Goal: Transaction & Acquisition: Purchase product/service

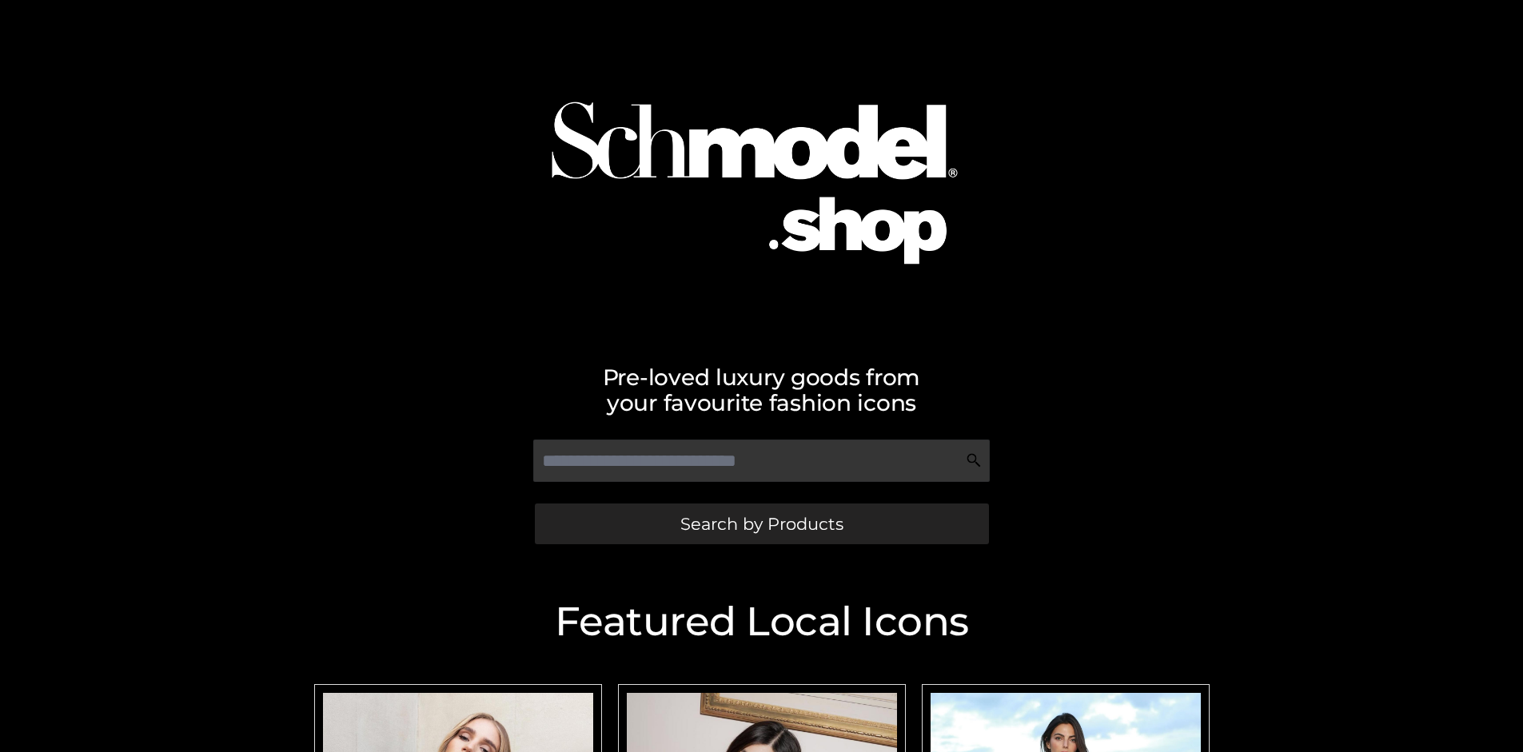
click at [761, 524] on span "Search by Products" at bounding box center [761, 524] width 163 height 17
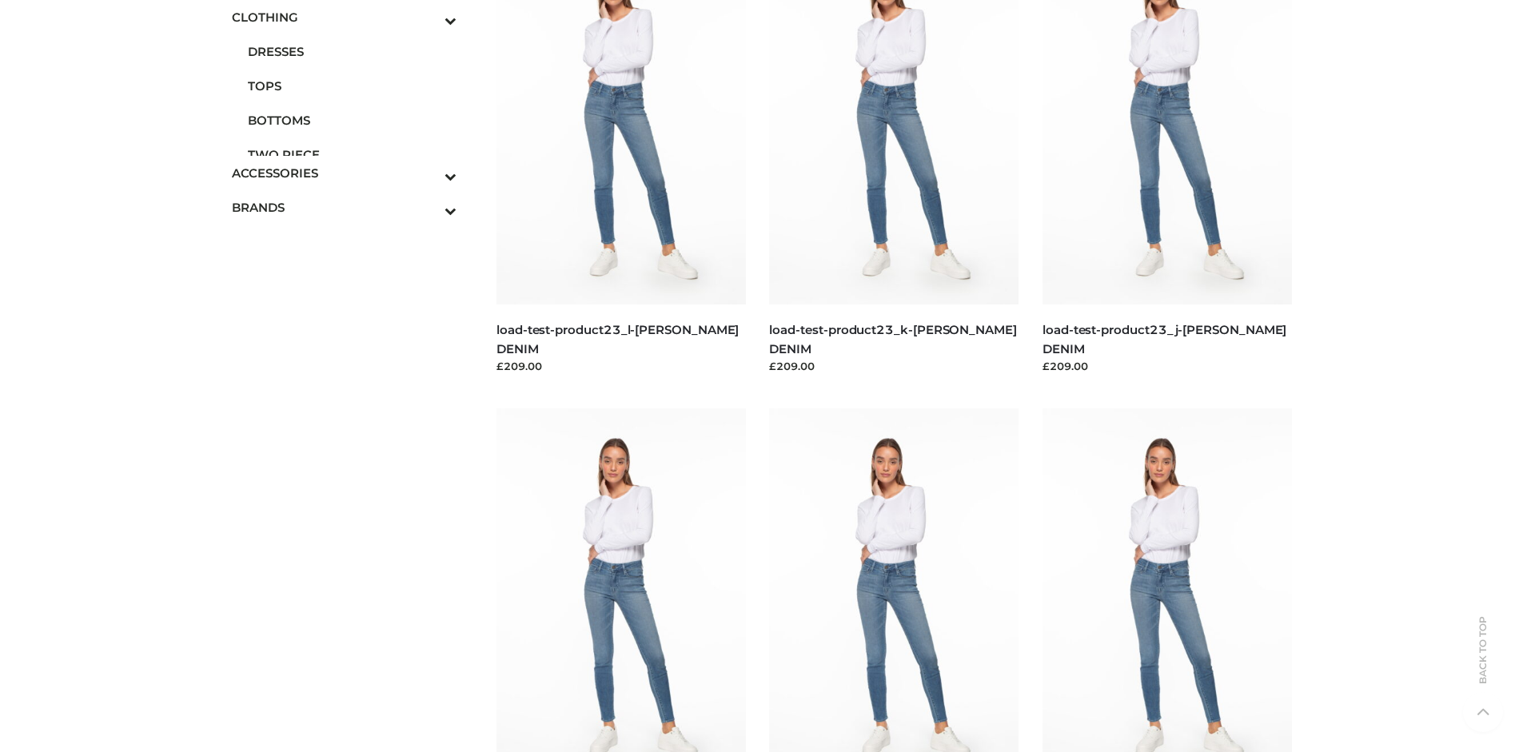
click at [352, 86] on span "TOPS" at bounding box center [352, 86] width 209 height 18
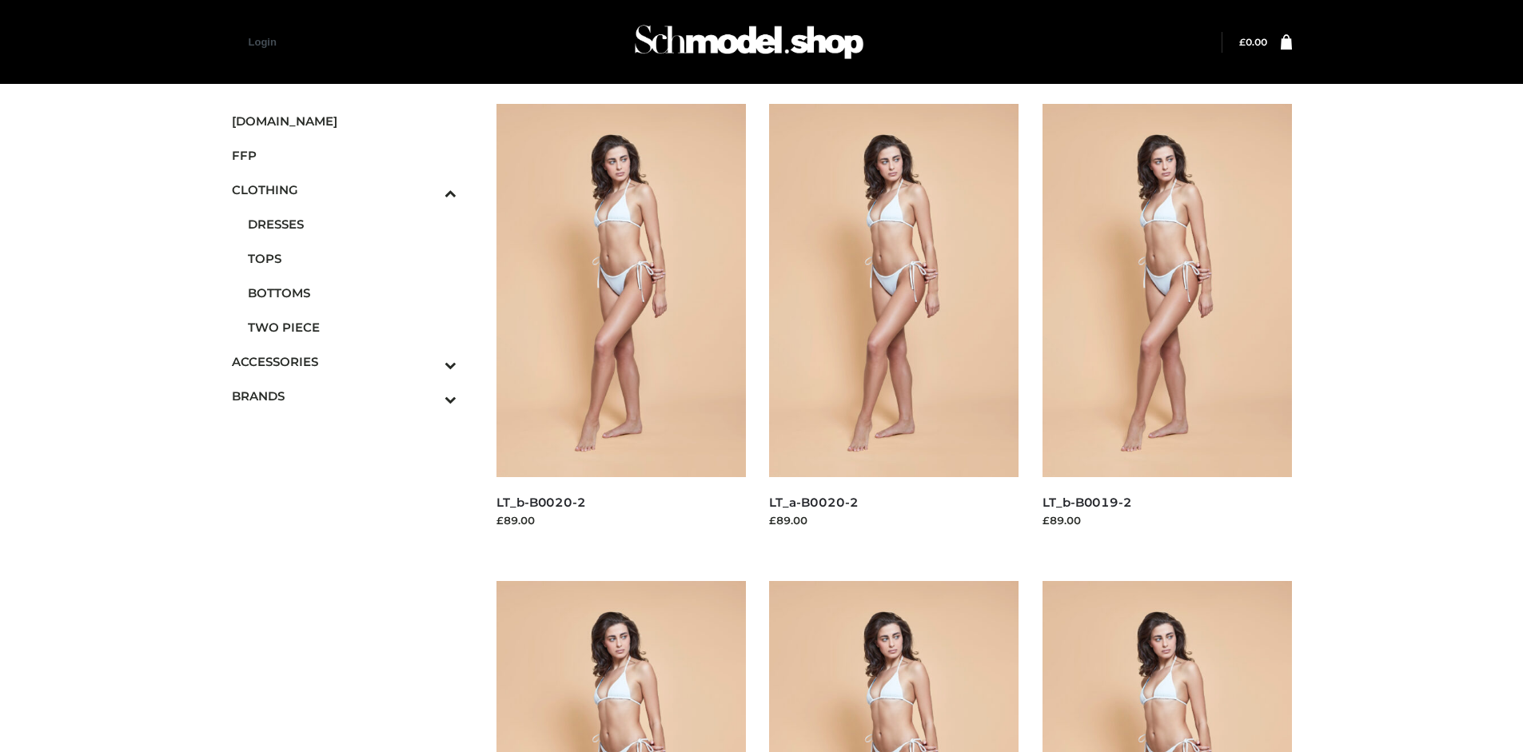
click at [1167, 326] on img at bounding box center [1167, 290] width 249 height 373
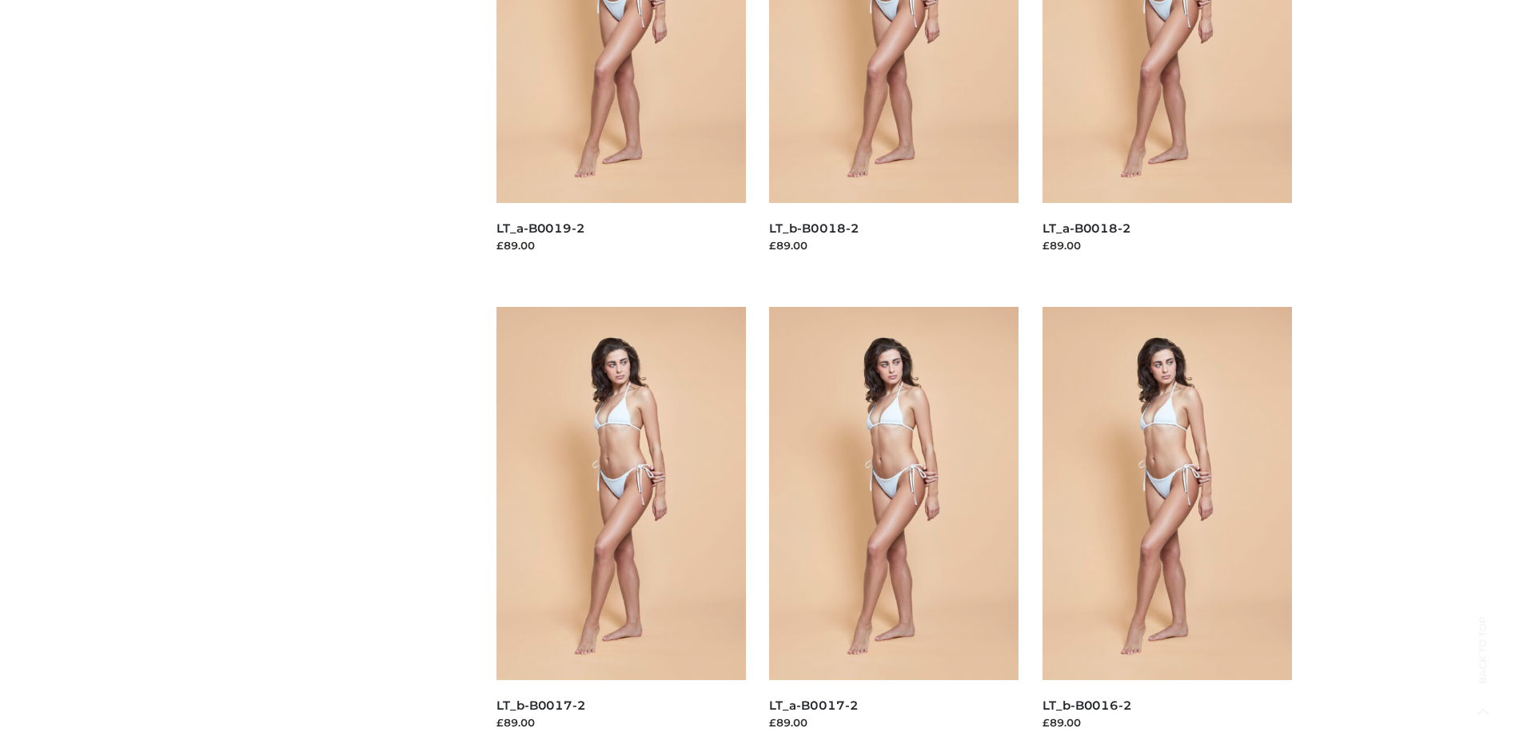
click at [620, 529] on img at bounding box center [621, 493] width 249 height 373
click at [894, 529] on img at bounding box center [893, 493] width 249 height 373
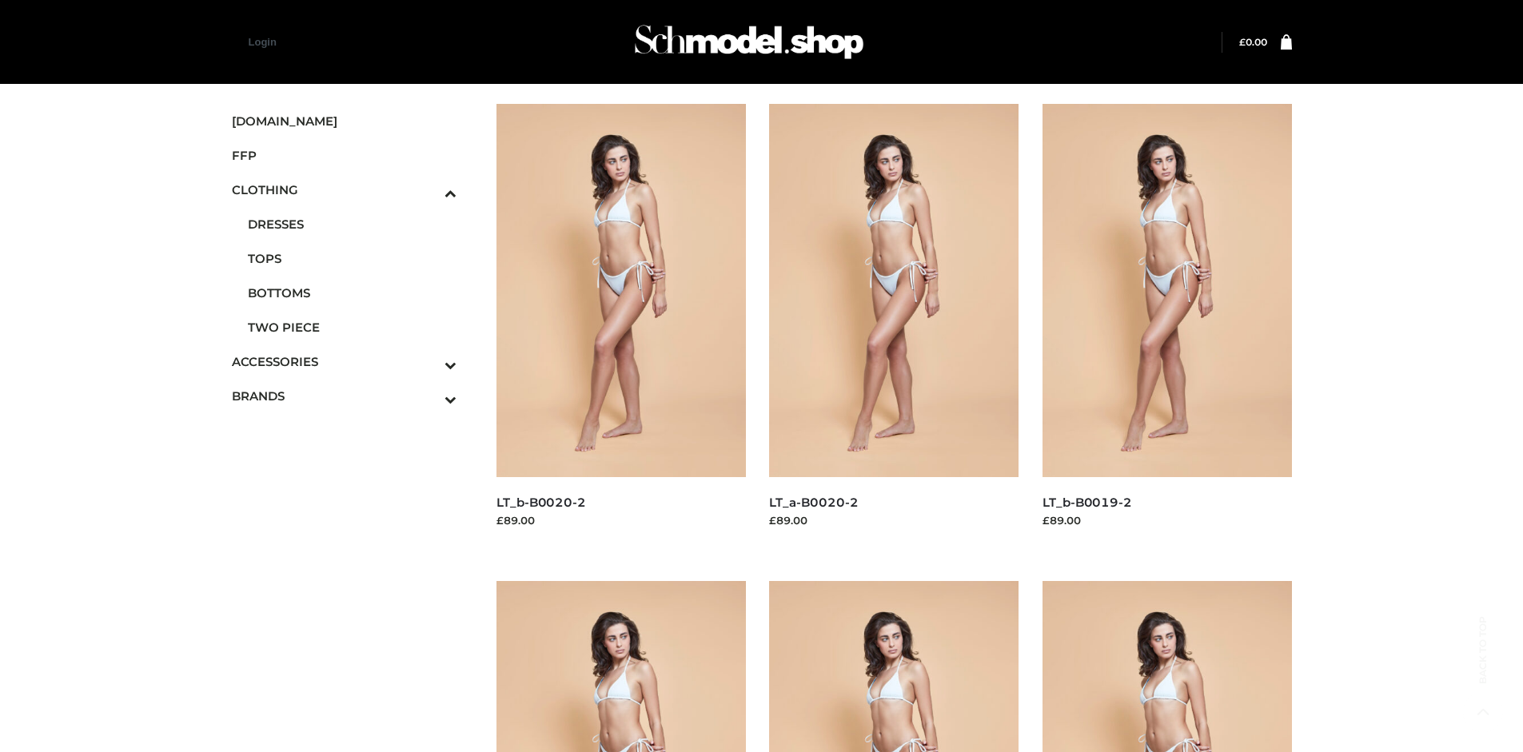
click at [429, 396] on icon "Toggle Submenu" at bounding box center [366, 399] width 179 height 18
click at [352, 327] on span "PARKERSMITH" at bounding box center [352, 327] width 209 height 18
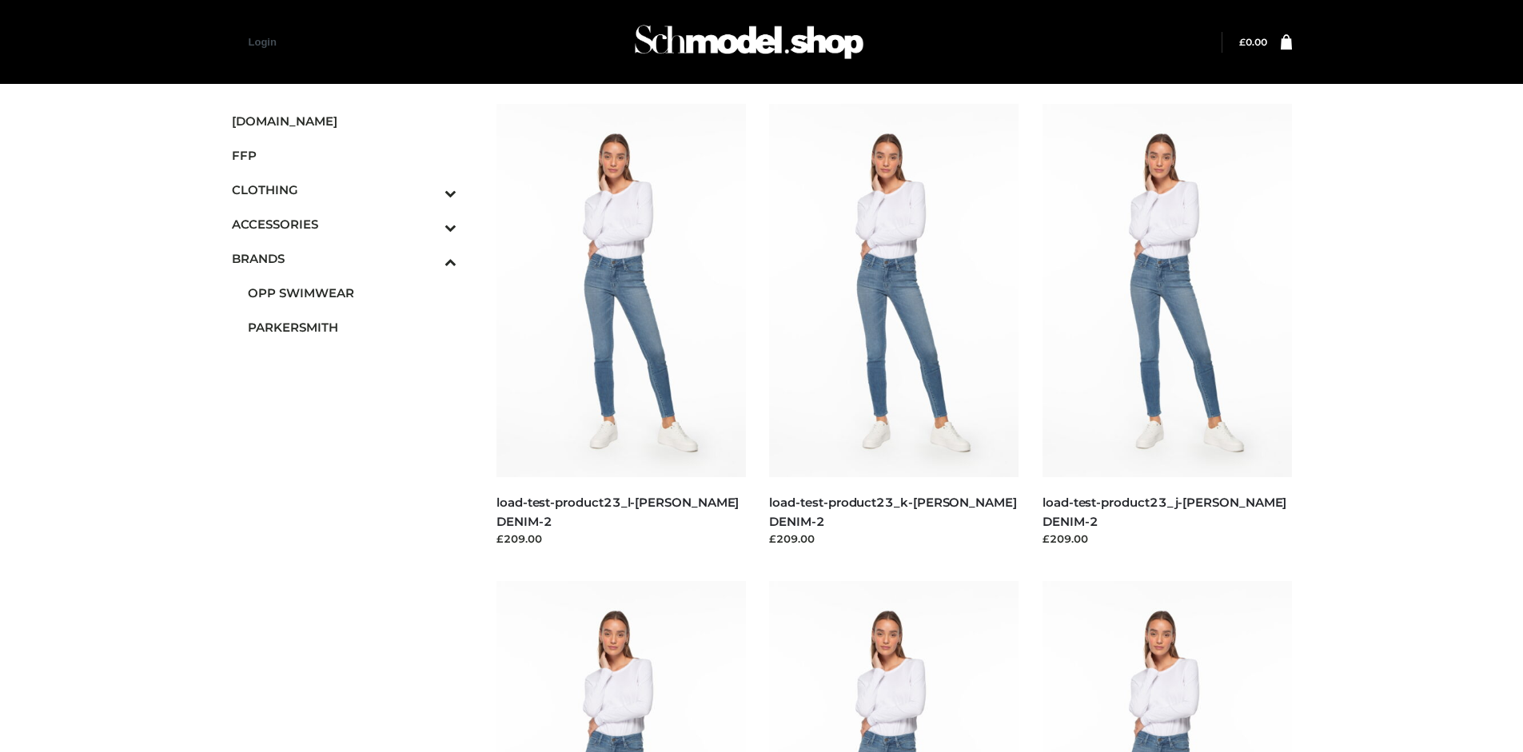
scroll to position [752, 0]
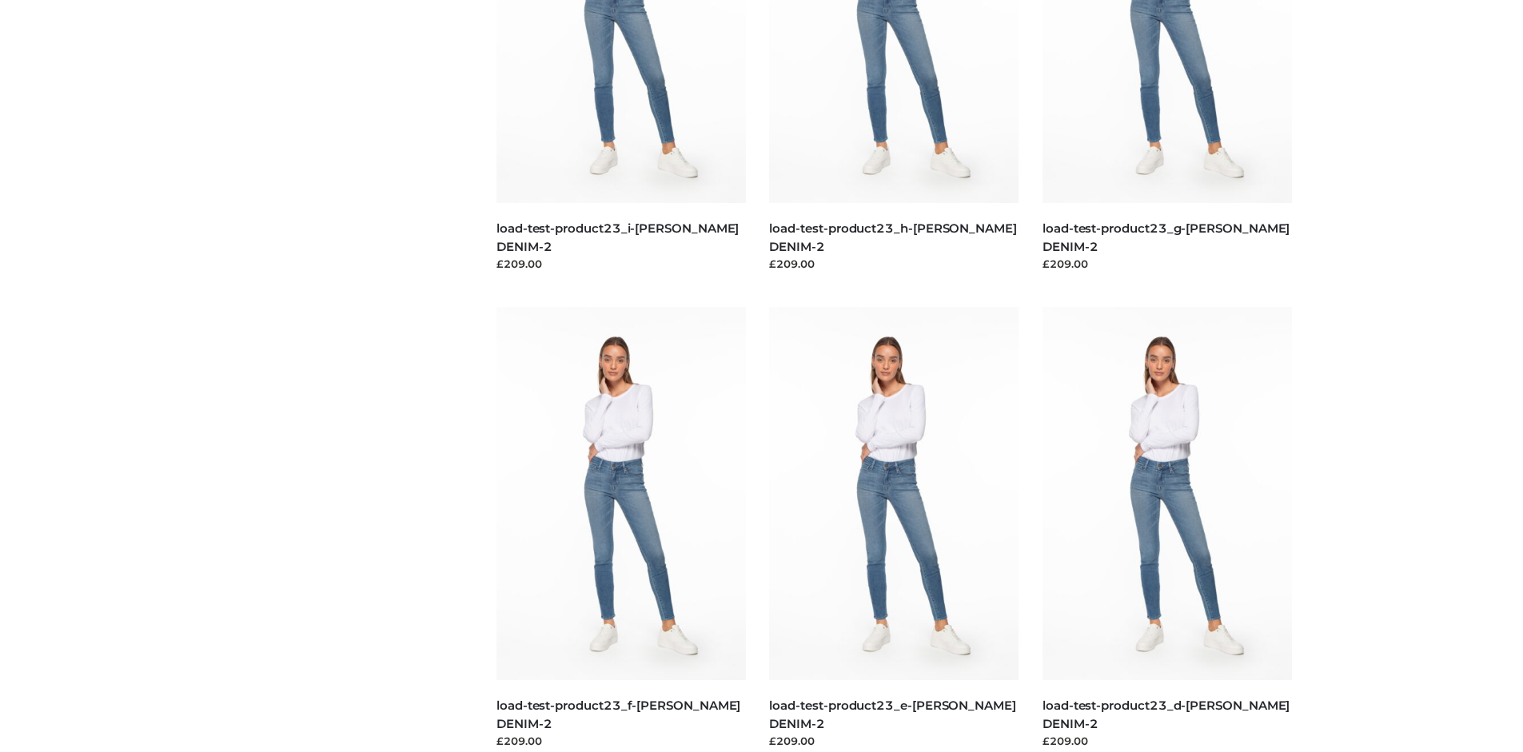
click at [894, 529] on img at bounding box center [893, 493] width 249 height 373
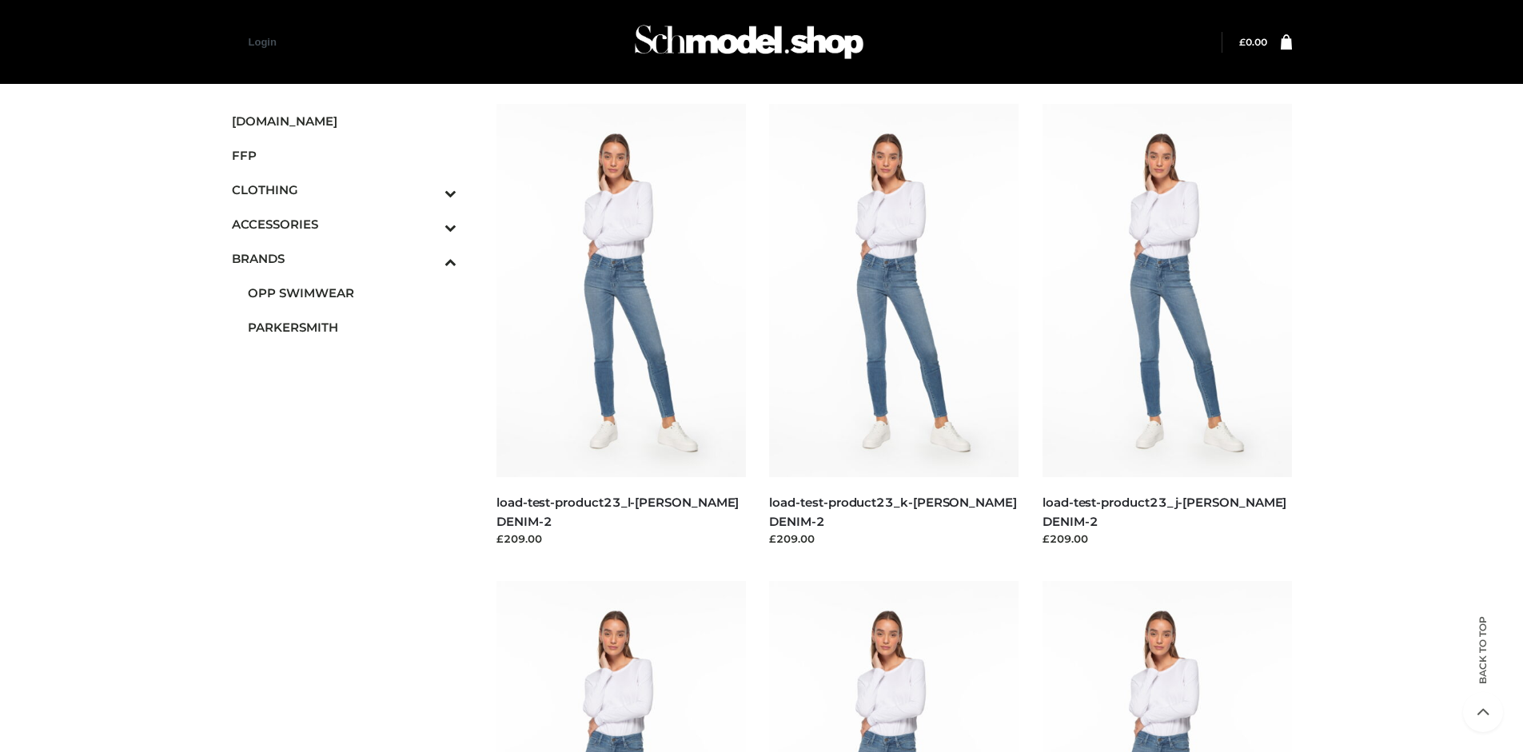
click at [1167, 326] on img at bounding box center [1167, 290] width 249 height 373
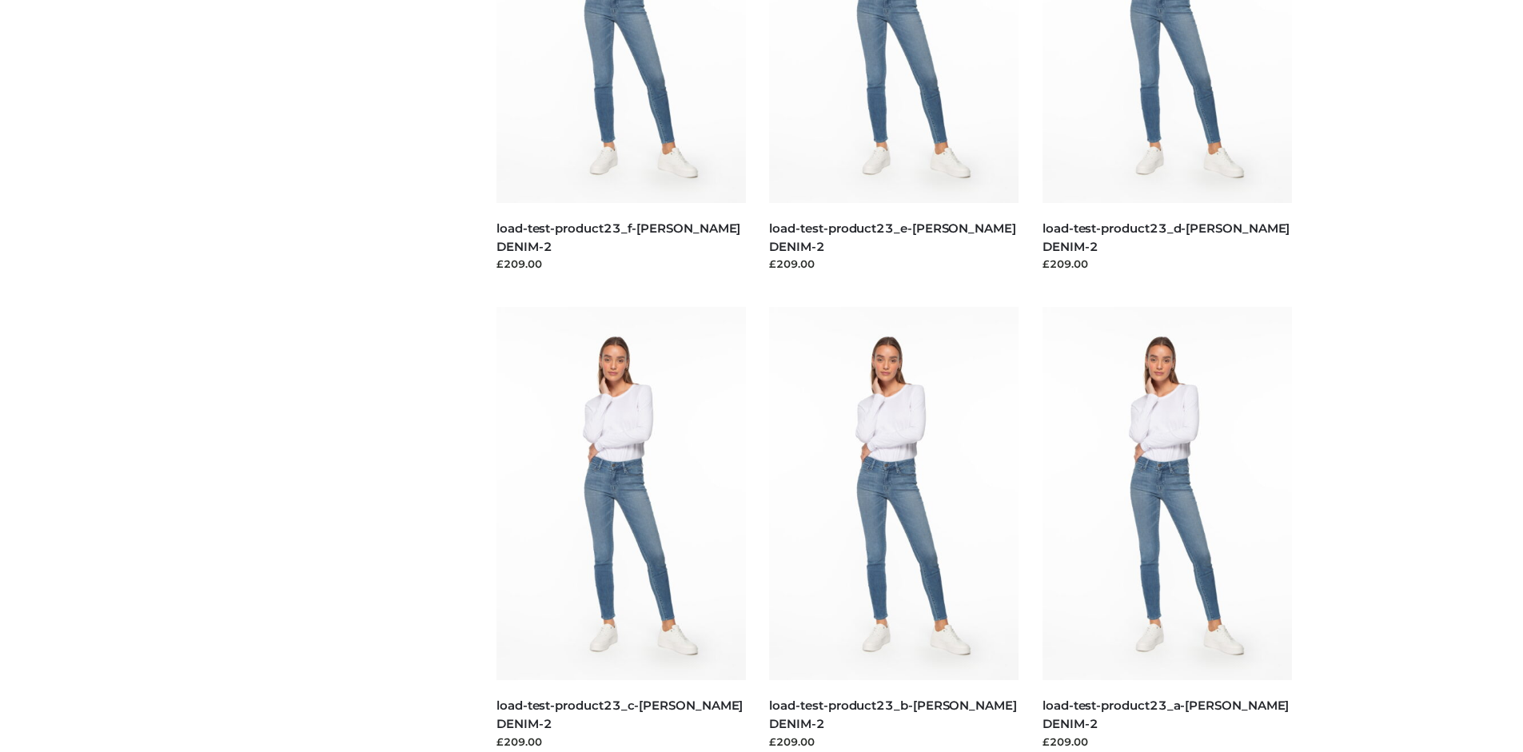
click at [620, 529] on img at bounding box center [621, 493] width 249 height 373
click at [1167, 529] on img at bounding box center [1167, 493] width 249 height 373
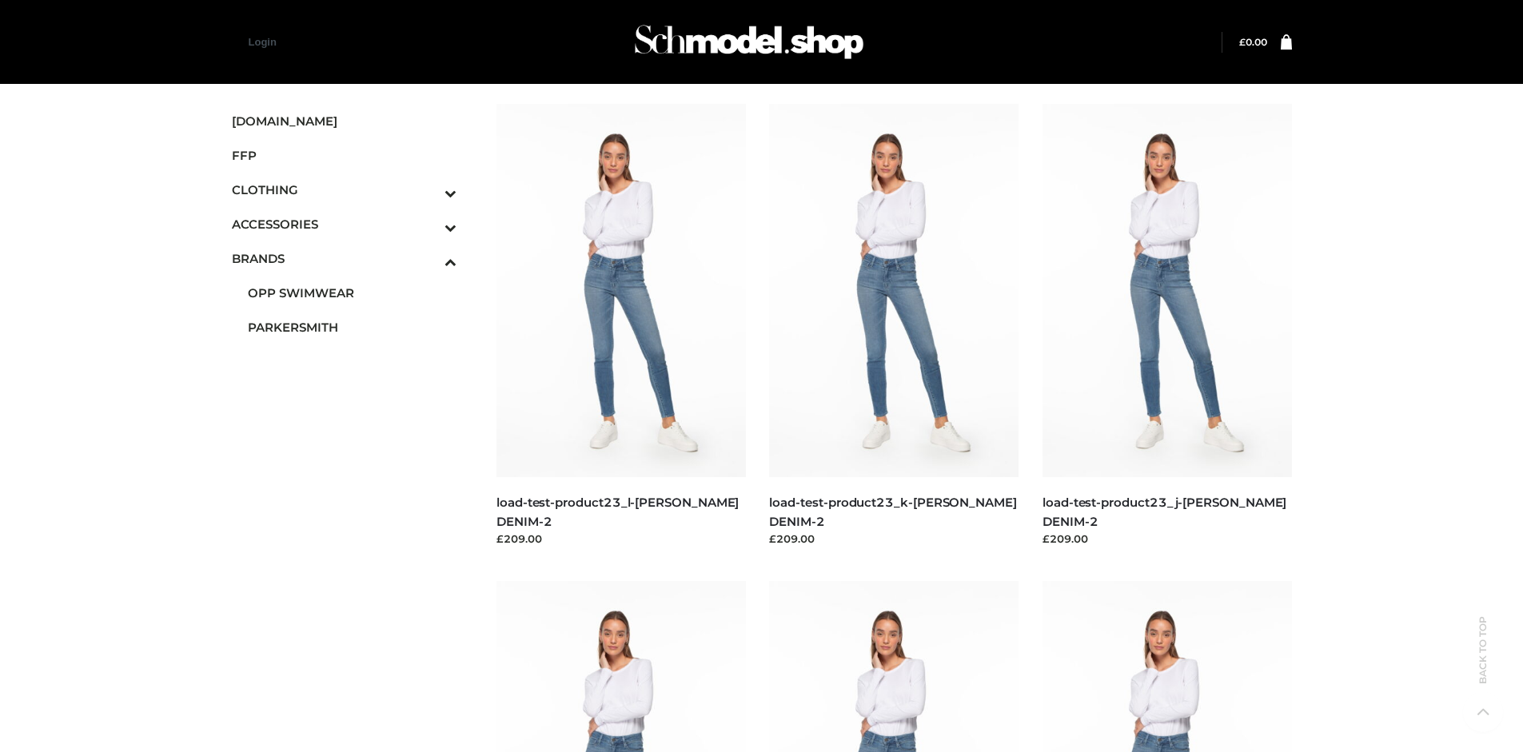
click at [429, 224] on icon "Toggle Submenu" at bounding box center [366, 227] width 179 height 18
click at [352, 258] on span "BAGS" at bounding box center [352, 258] width 209 height 18
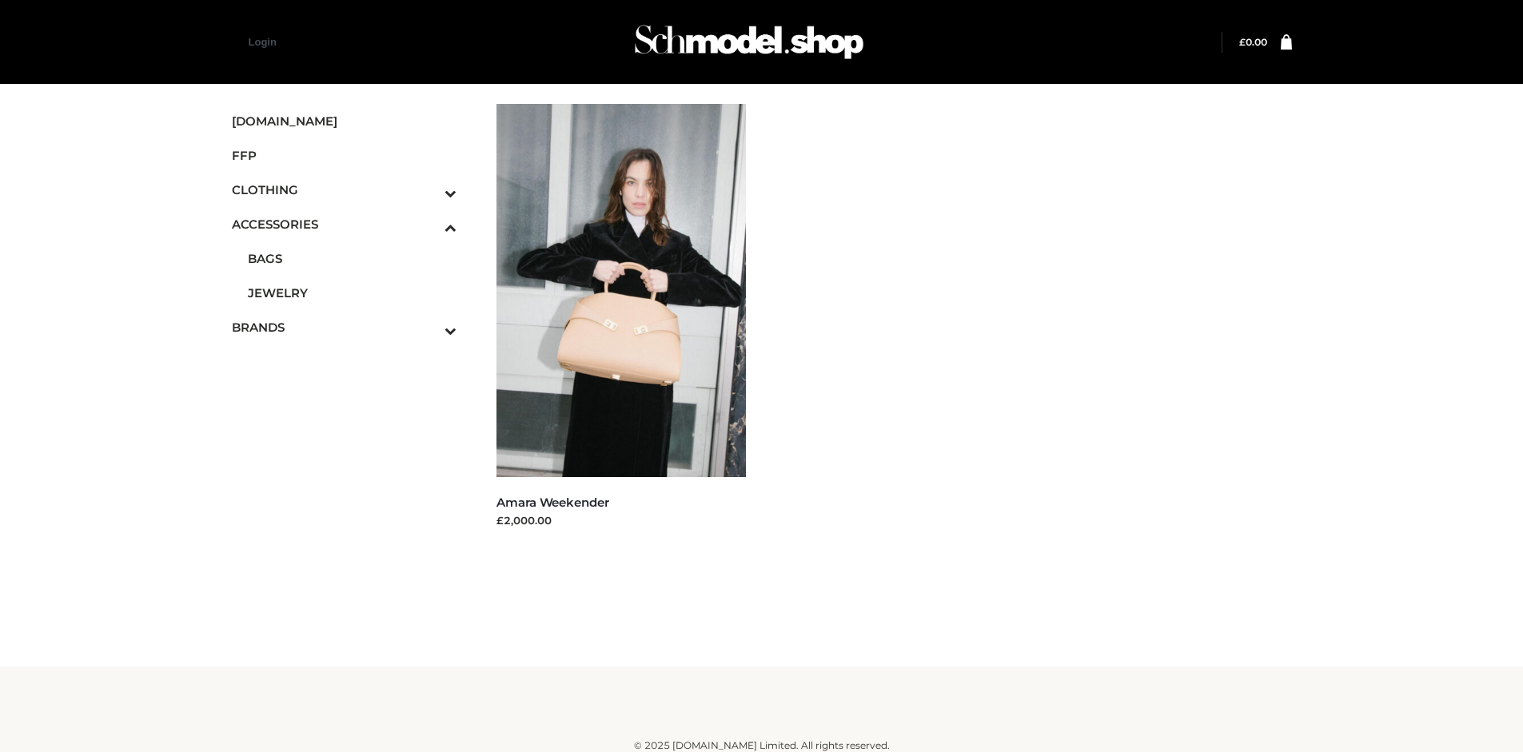
click at [344, 155] on span "FFP" at bounding box center [344, 155] width 225 height 18
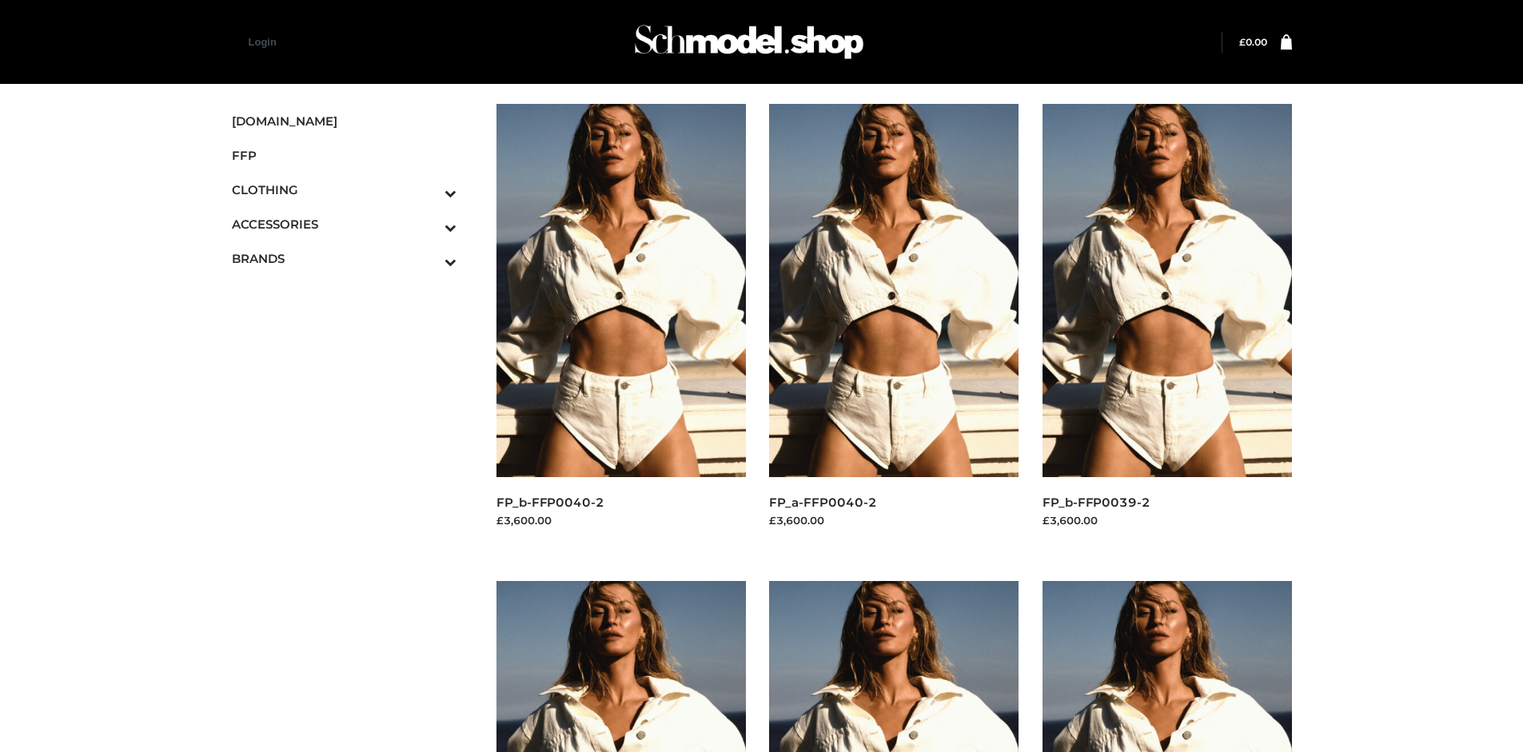
scroll to position [752, 0]
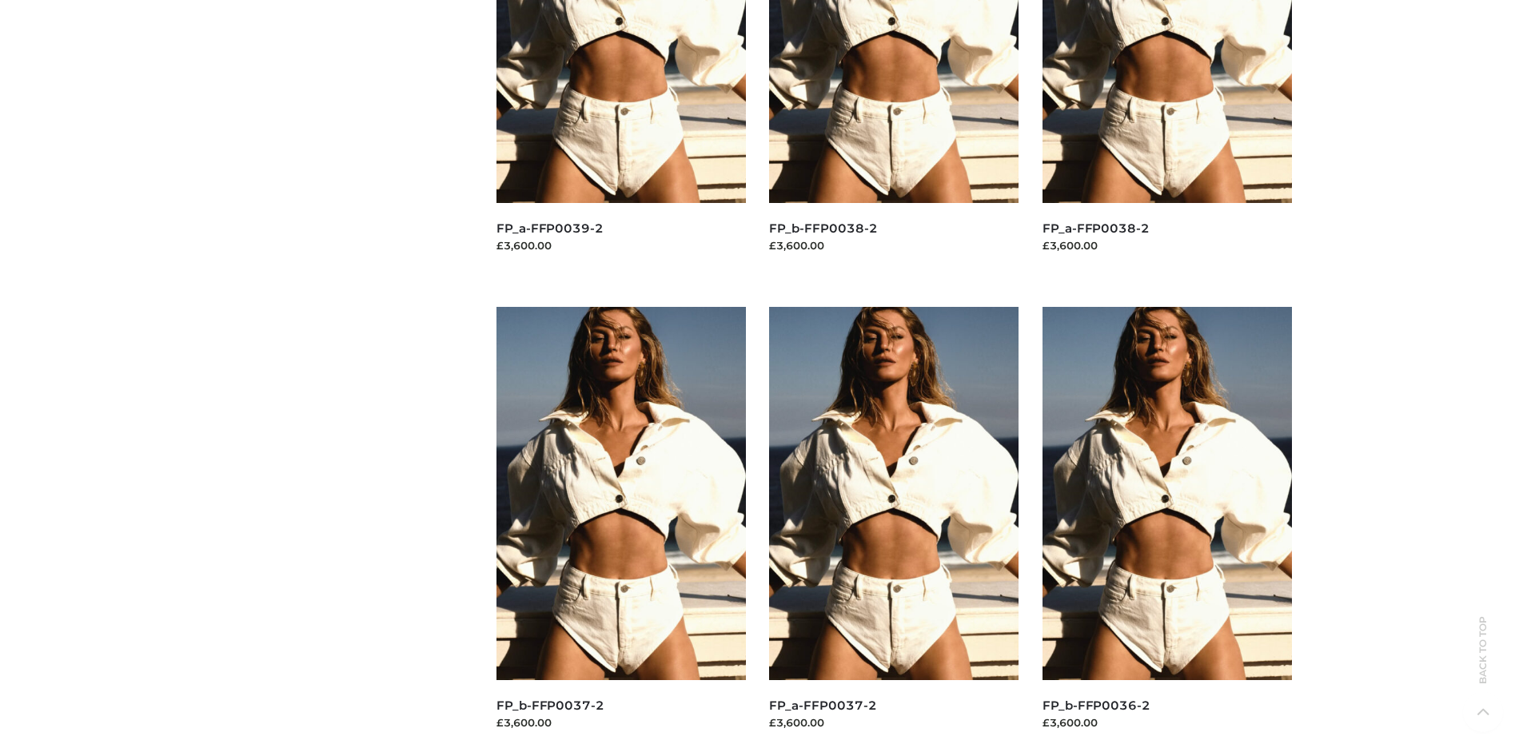
click at [894, 529] on img at bounding box center [893, 493] width 249 height 373
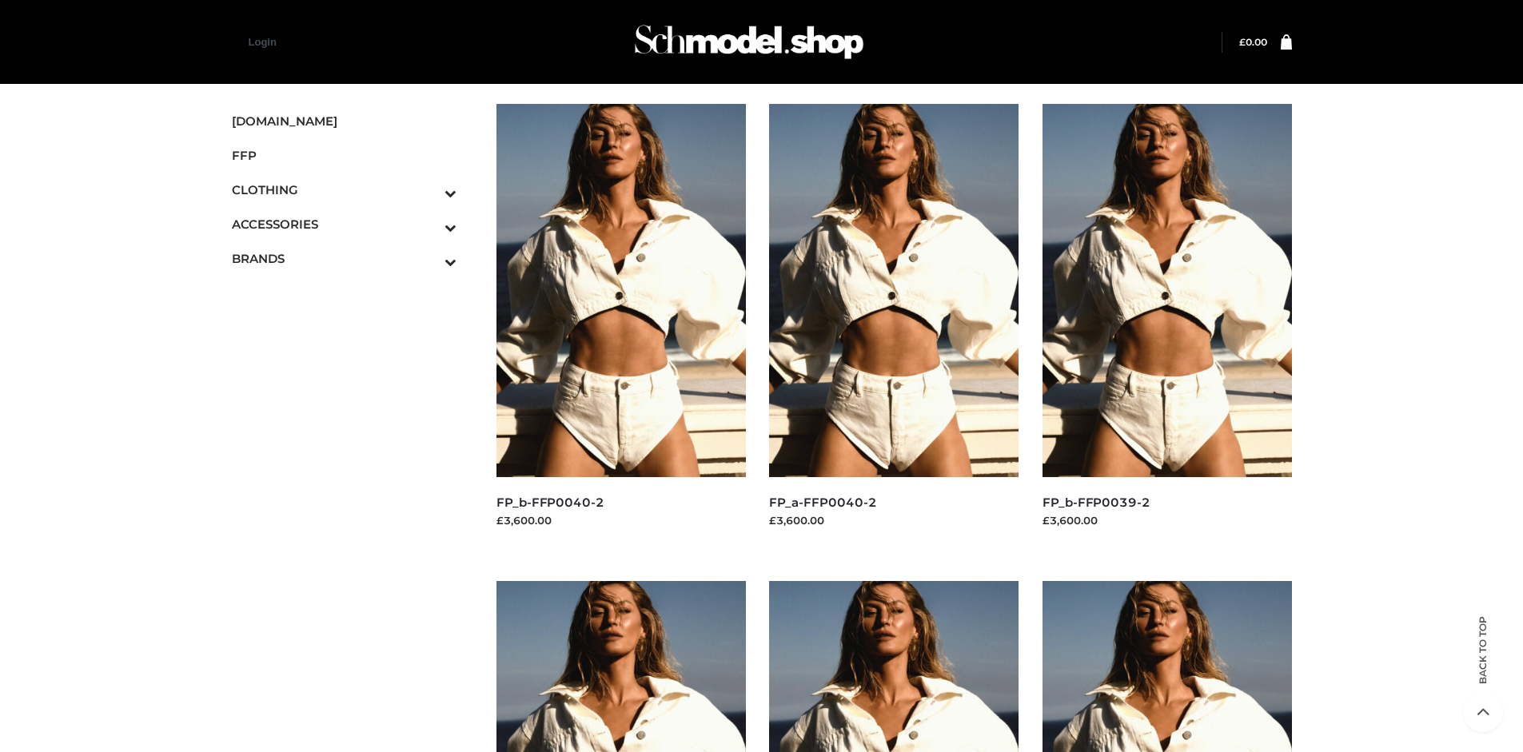
click at [620, 326] on img at bounding box center [621, 290] width 249 height 373
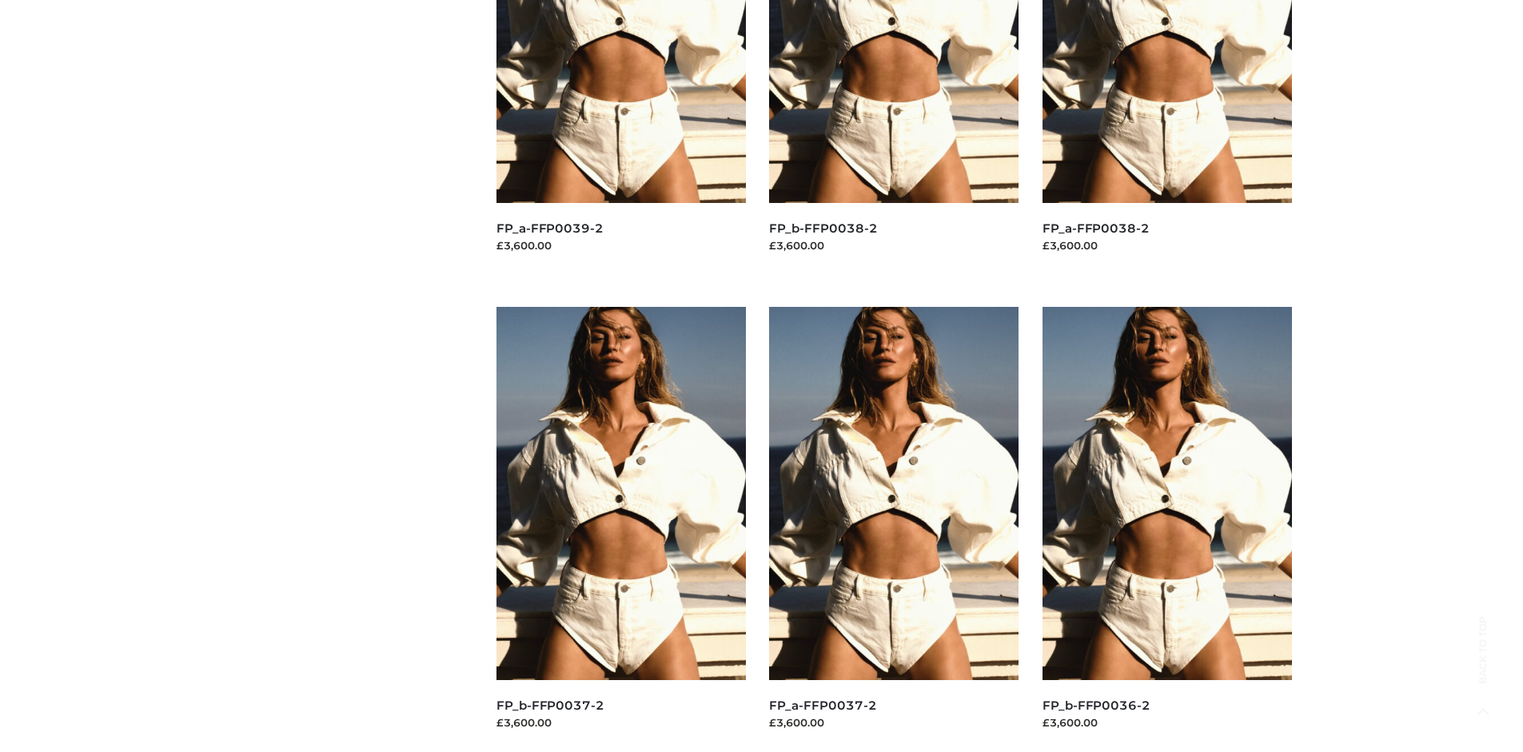
click at [1167, 529] on img at bounding box center [1167, 493] width 249 height 373
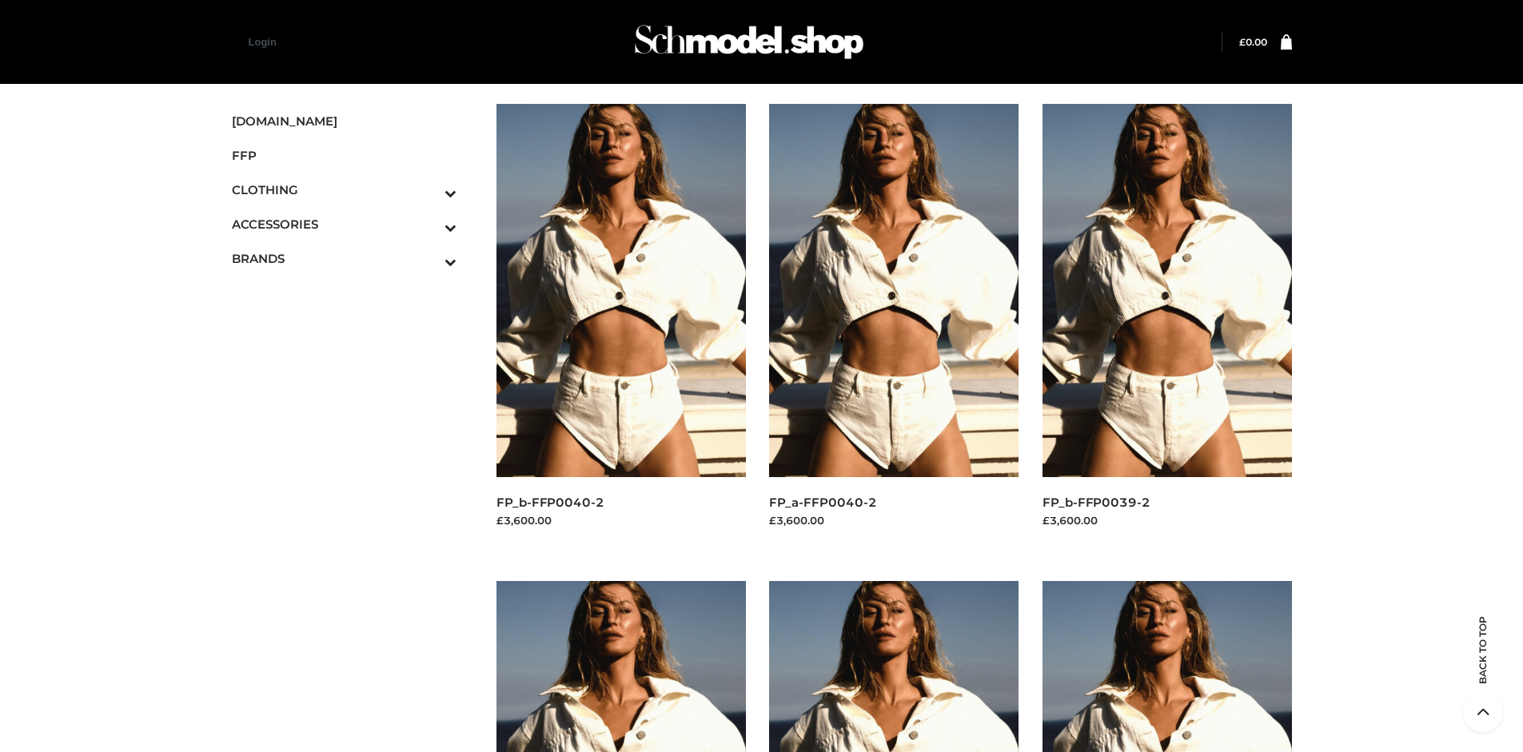
click at [1167, 326] on img at bounding box center [1167, 290] width 249 height 373
